Goal: Use online tool/utility: Use online tool/utility

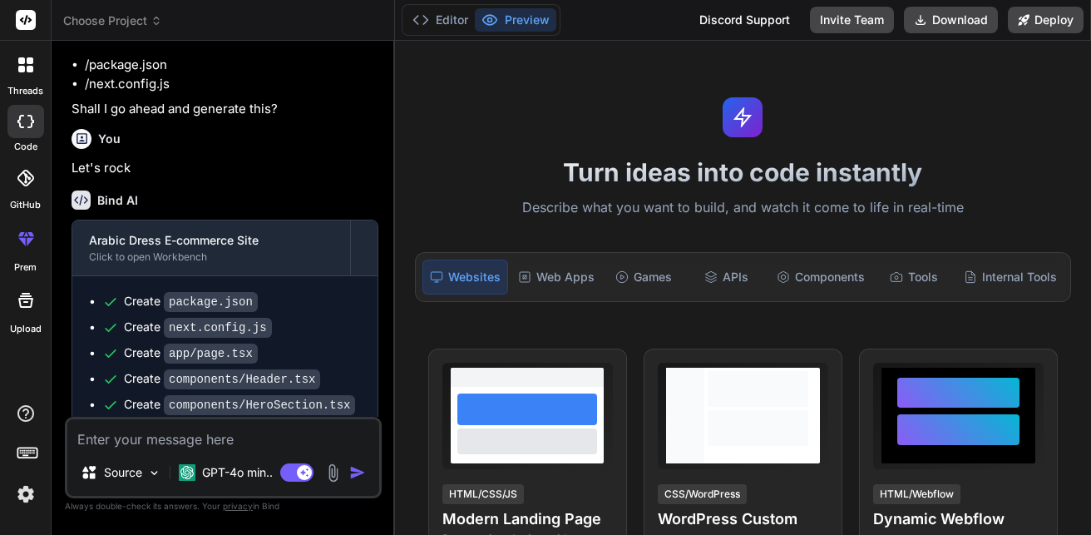
scroll to position [2117, 0]
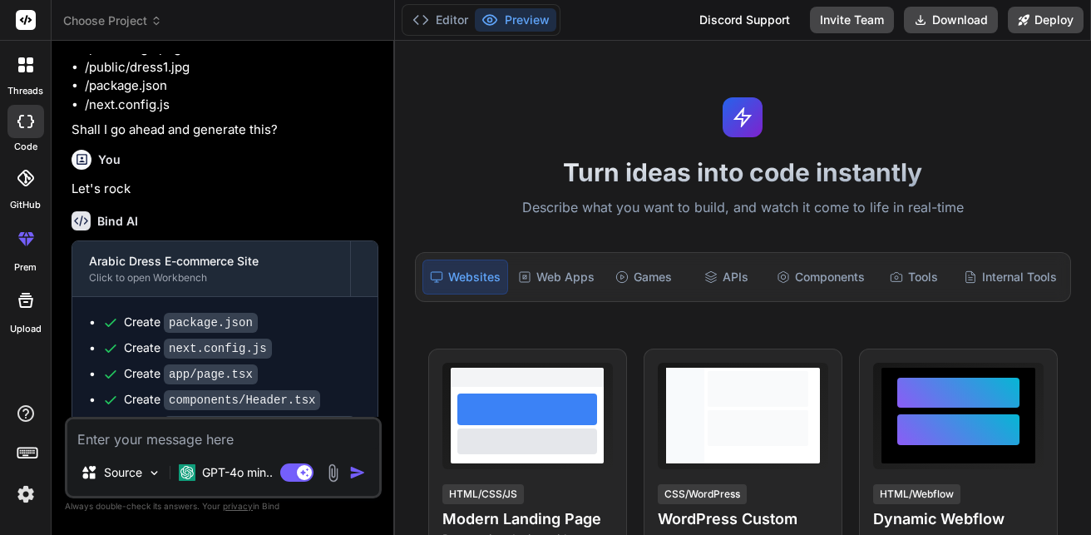
click at [310, 313] on div "Create package.json" at bounding box center [231, 321] width 259 height 17
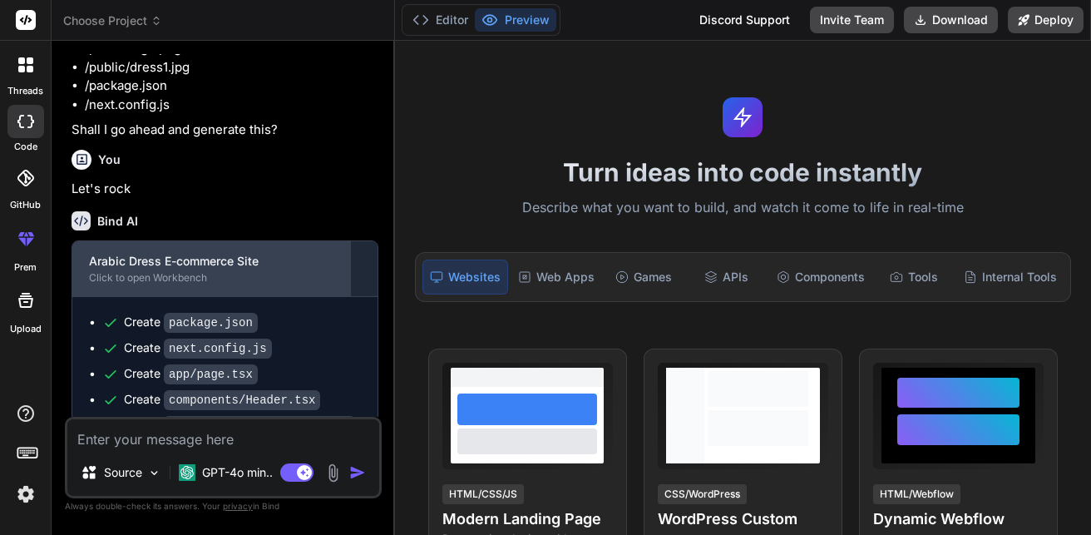
click at [292, 253] on div "Arabic Dress E-commerce Site" at bounding box center [211, 261] width 244 height 17
click at [296, 271] on div "Click to open Workbench" at bounding box center [211, 277] width 244 height 13
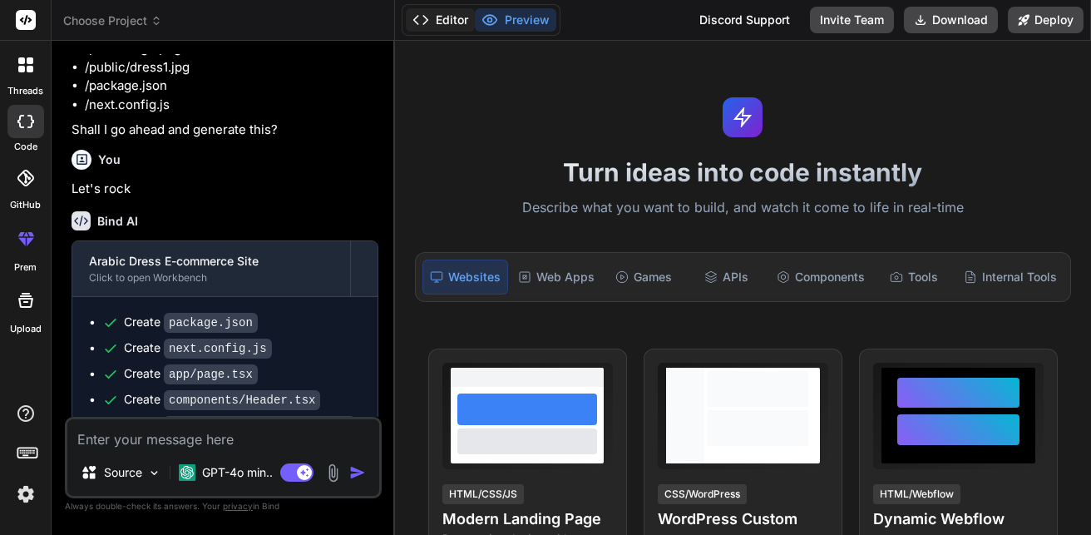
click at [465, 17] on button "Editor" at bounding box center [440, 19] width 69 height 23
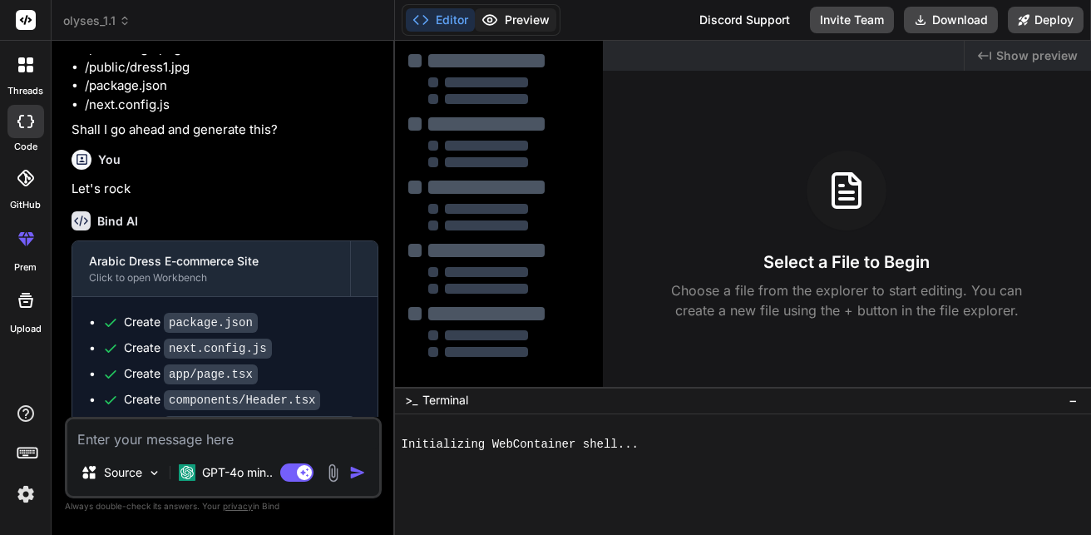
click at [524, 14] on button "Preview" at bounding box center [515, 19] width 81 height 23
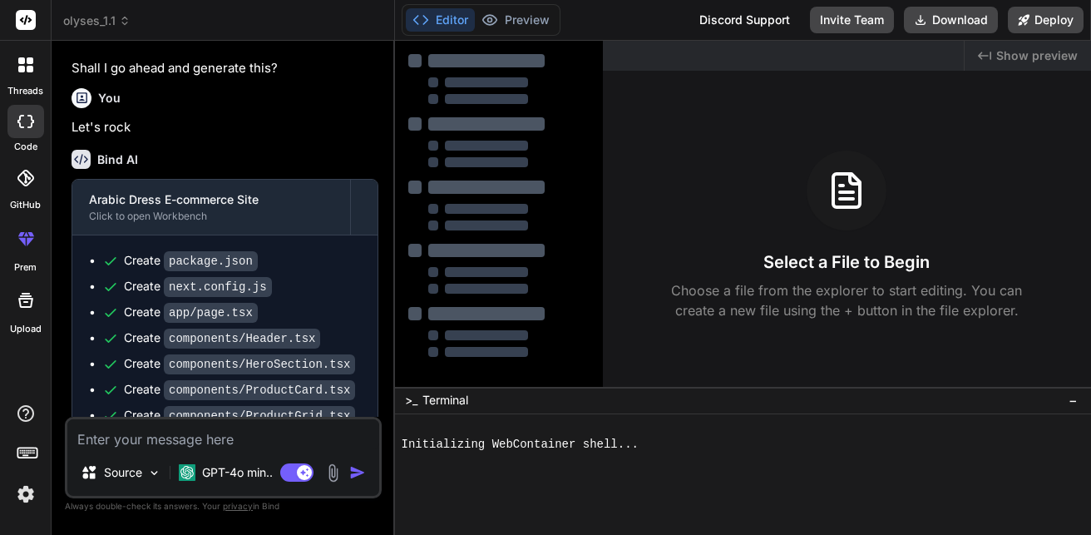
scroll to position [2201, 0]
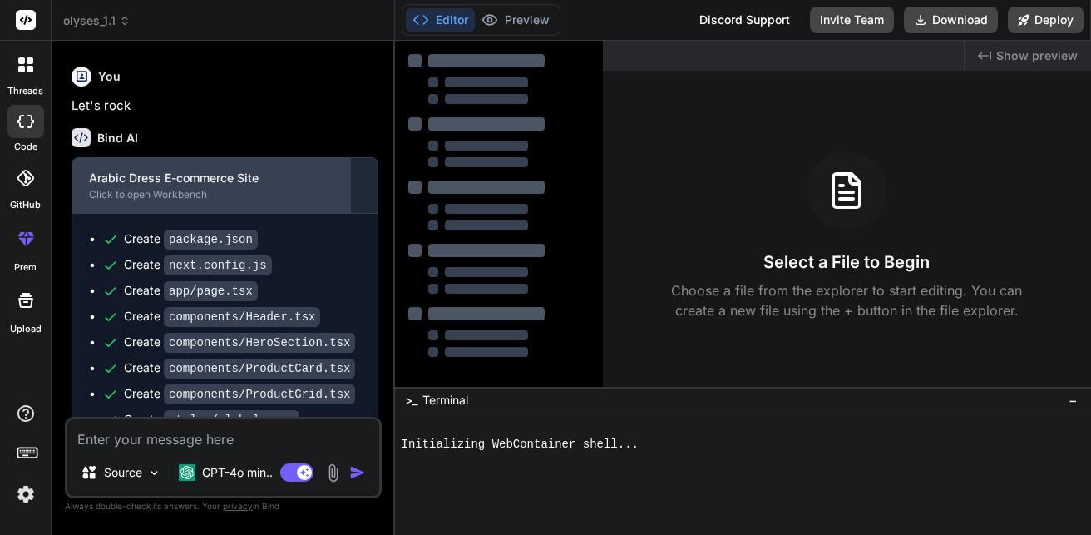
click at [249, 158] on div "Arabic Dress E-commerce Site Click to open Workbench" at bounding box center [211, 185] width 278 height 55
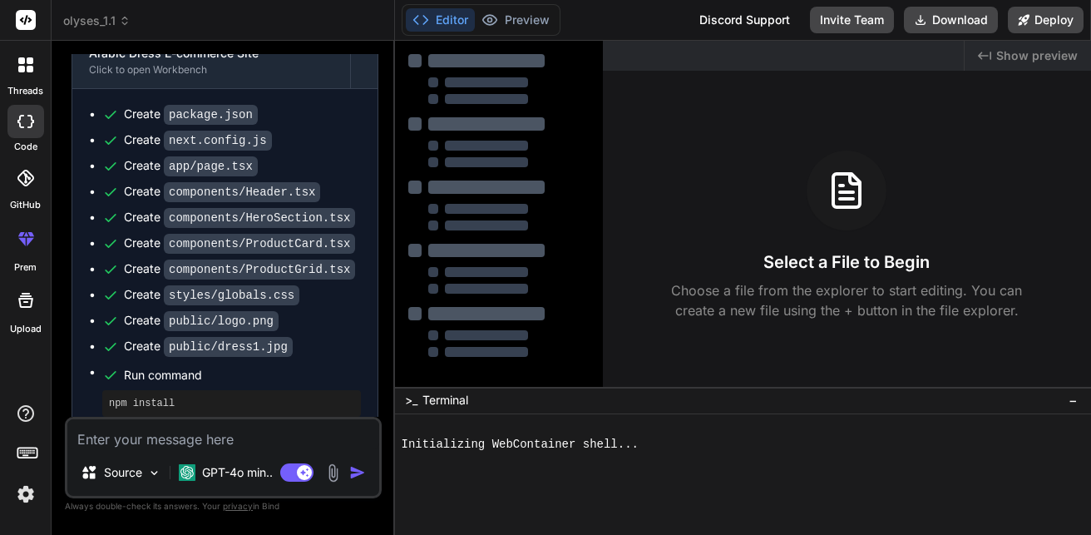
scroll to position [2367, 0]
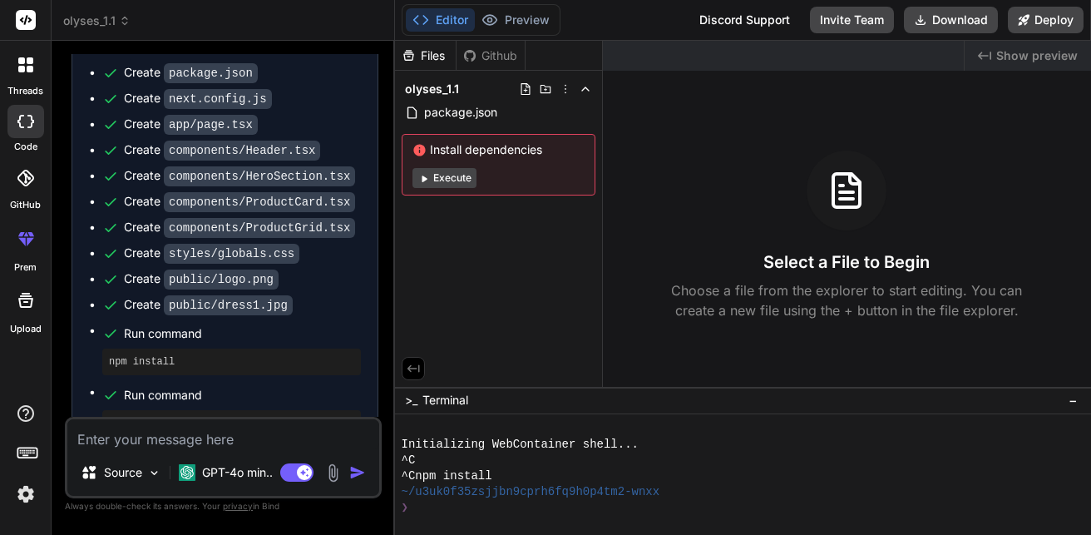
click at [451, 178] on button "Execute" at bounding box center [444, 178] width 64 height 20
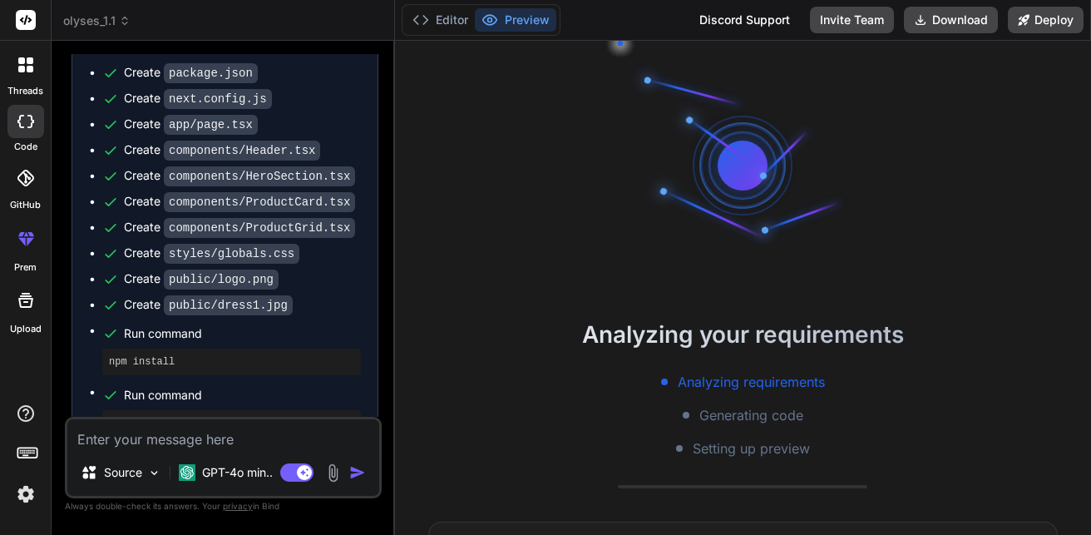
click at [103, 26] on span "olyses_1.1" at bounding box center [96, 20] width 67 height 17
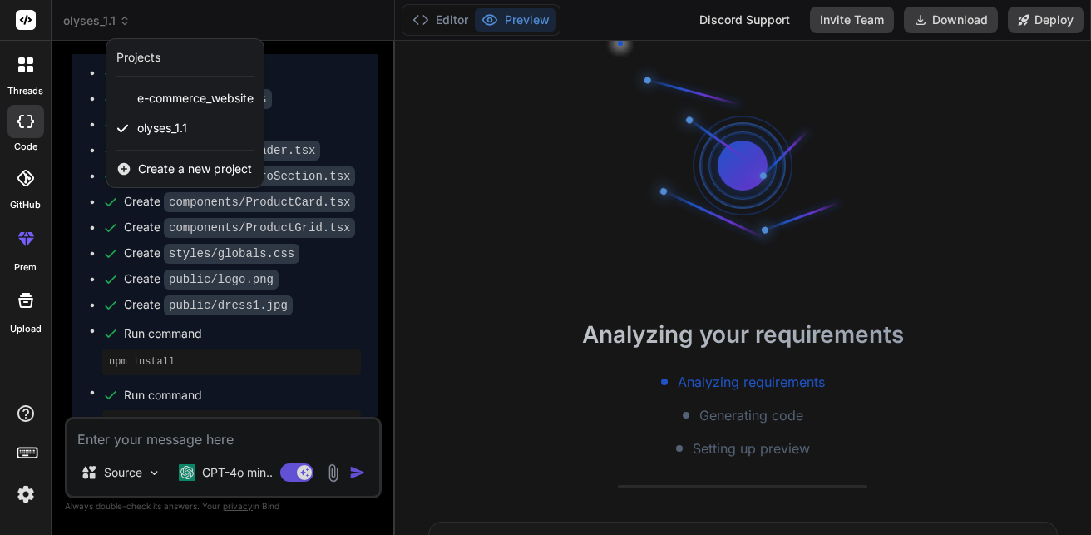
click at [94, 19] on div at bounding box center [545, 267] width 1091 height 535
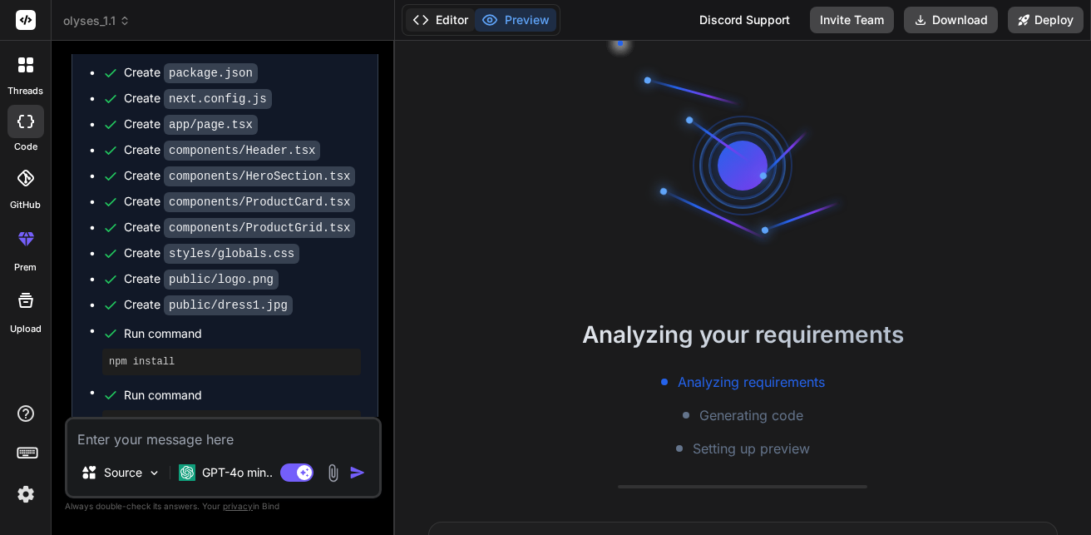
click at [441, 17] on button "Editor" at bounding box center [440, 19] width 69 height 23
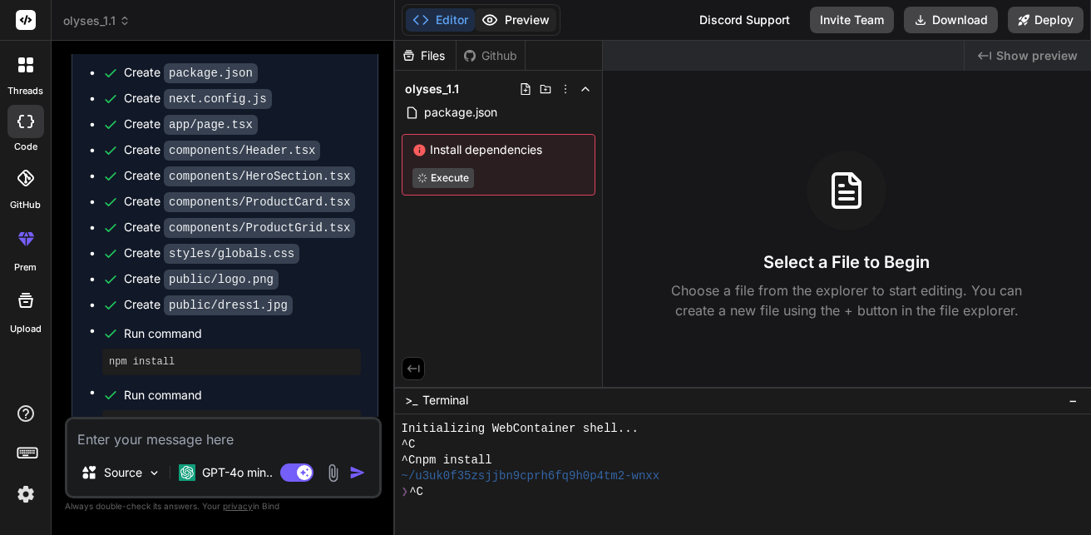
click at [526, 17] on button "Preview" at bounding box center [515, 19] width 81 height 23
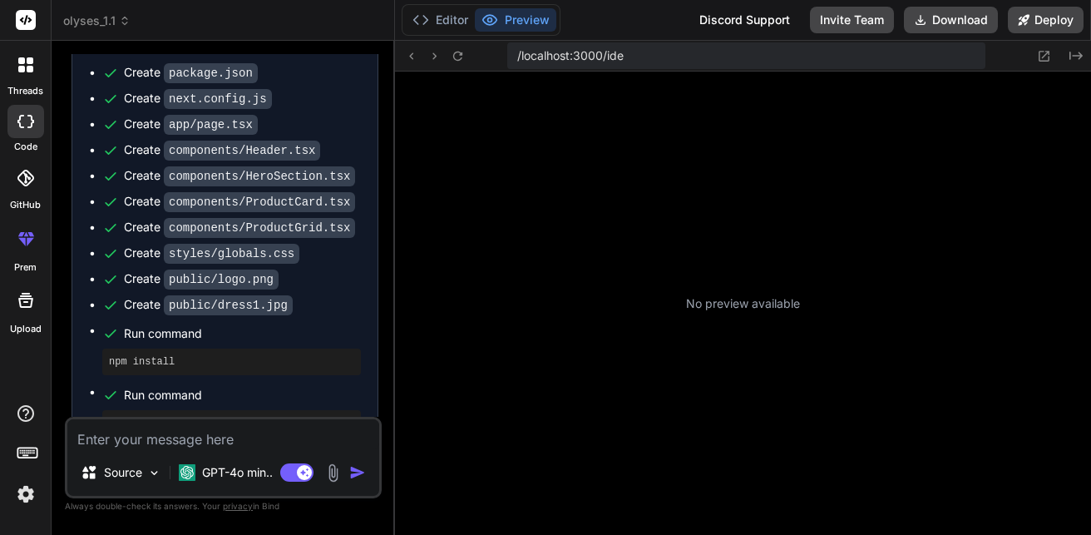
type textarea "x"
